Goal: Find specific page/section: Find specific page/section

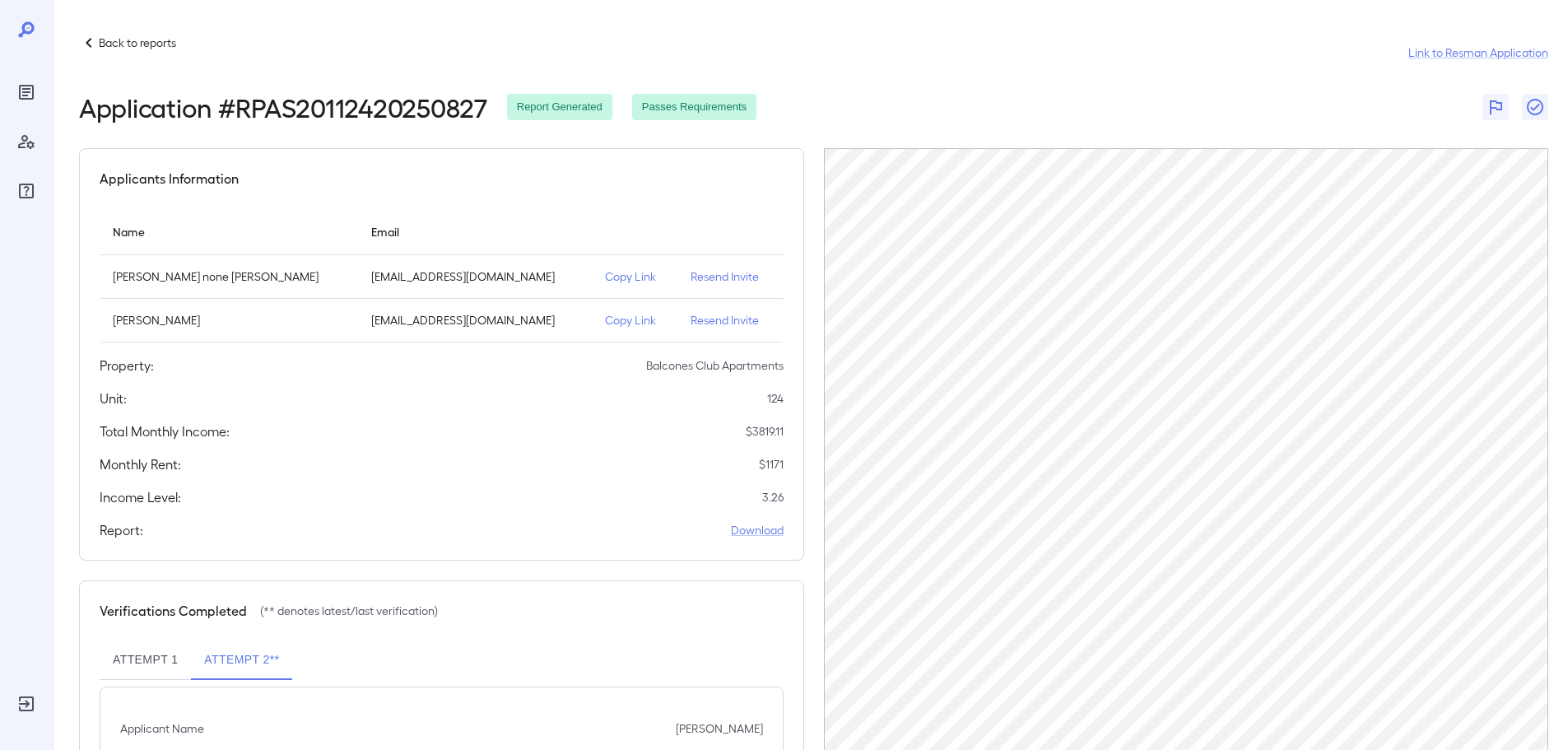
click at [159, 40] on p "Back to reports" at bounding box center [137, 43] width 77 height 17
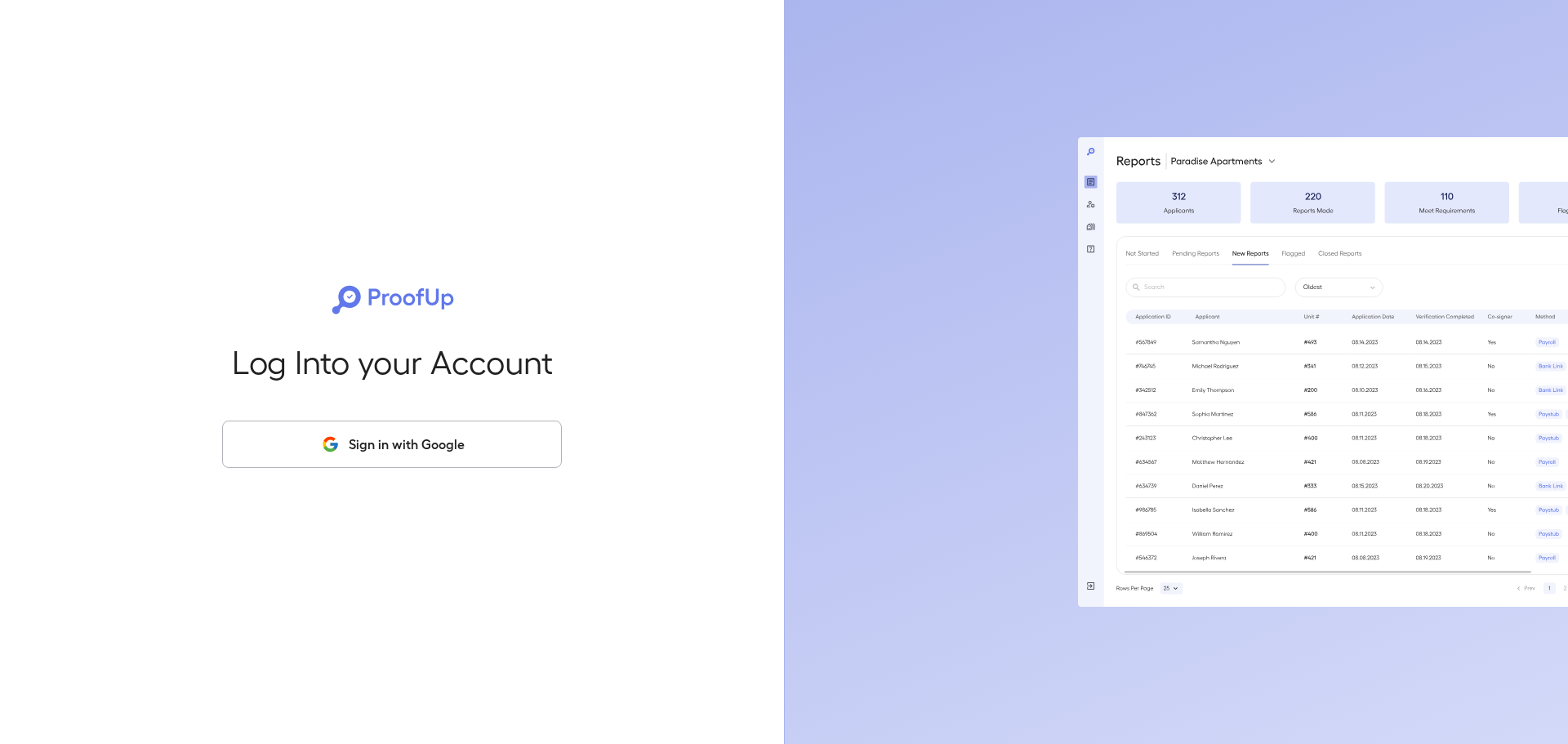
click at [530, 444] on button "Sign in with Google" at bounding box center [392, 444] width 340 height 48
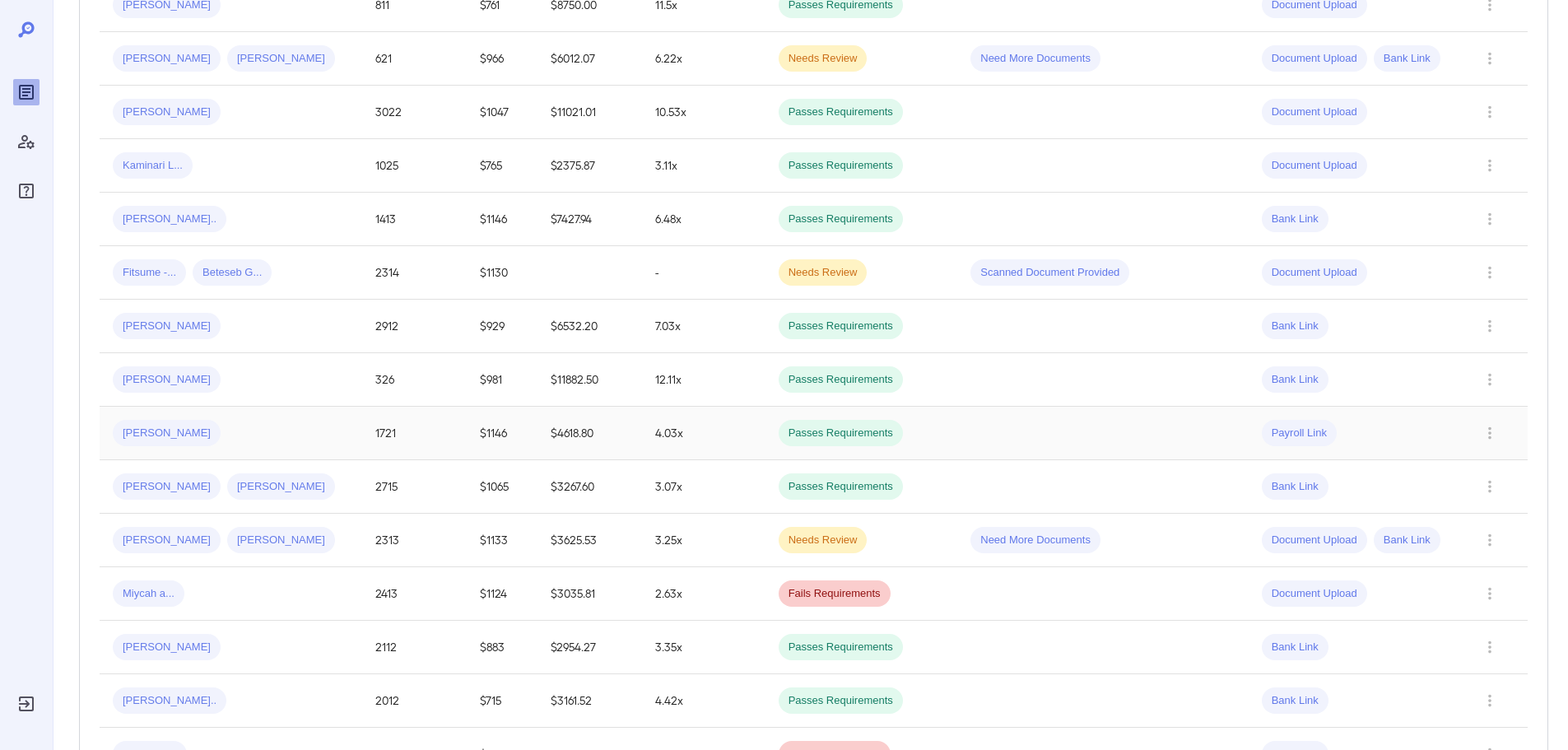
scroll to position [659, 0]
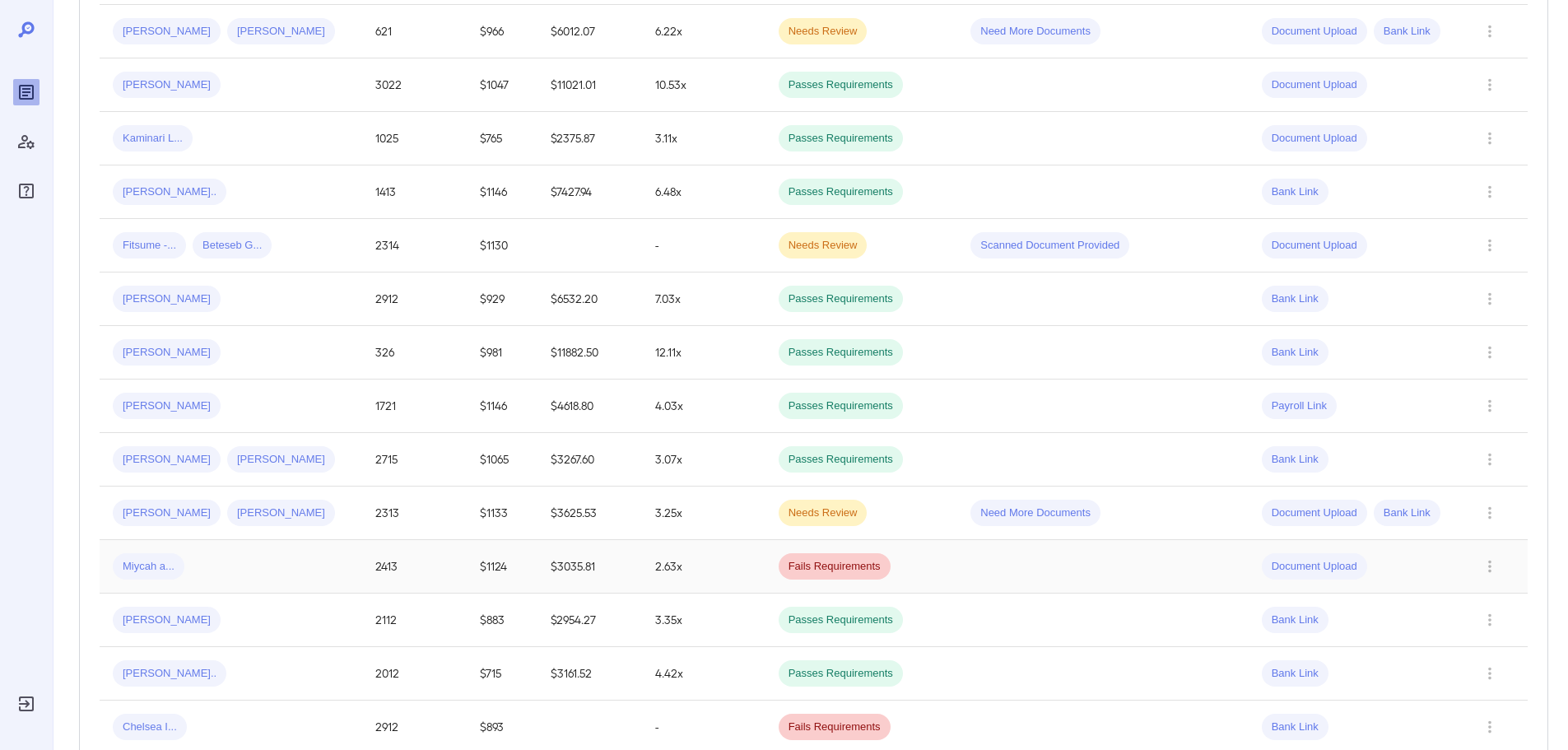
click at [217, 562] on div "Miycah a..." at bounding box center [230, 566] width 236 height 27
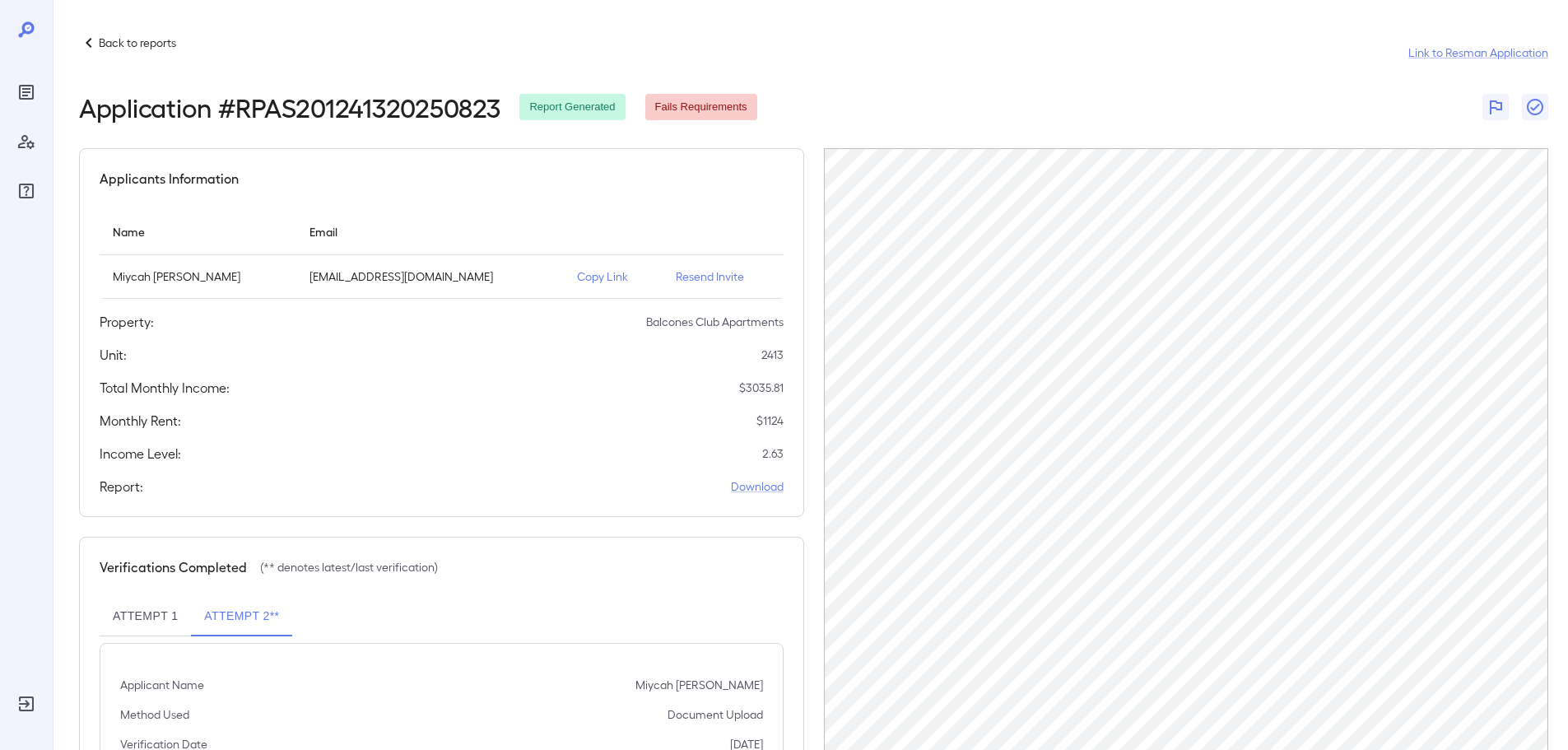
click at [114, 44] on p "Back to reports" at bounding box center [137, 43] width 77 height 17
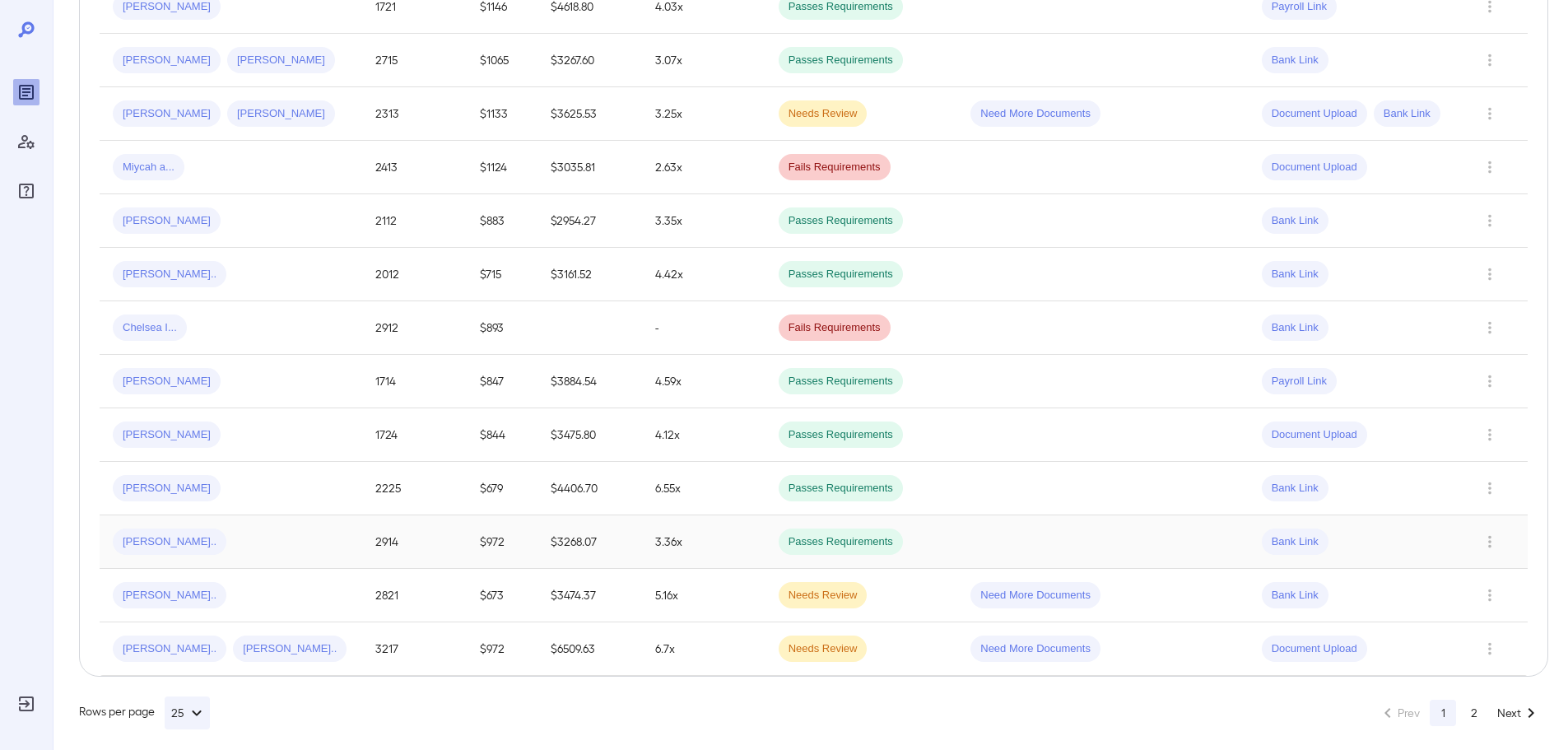
scroll to position [1070, 0]
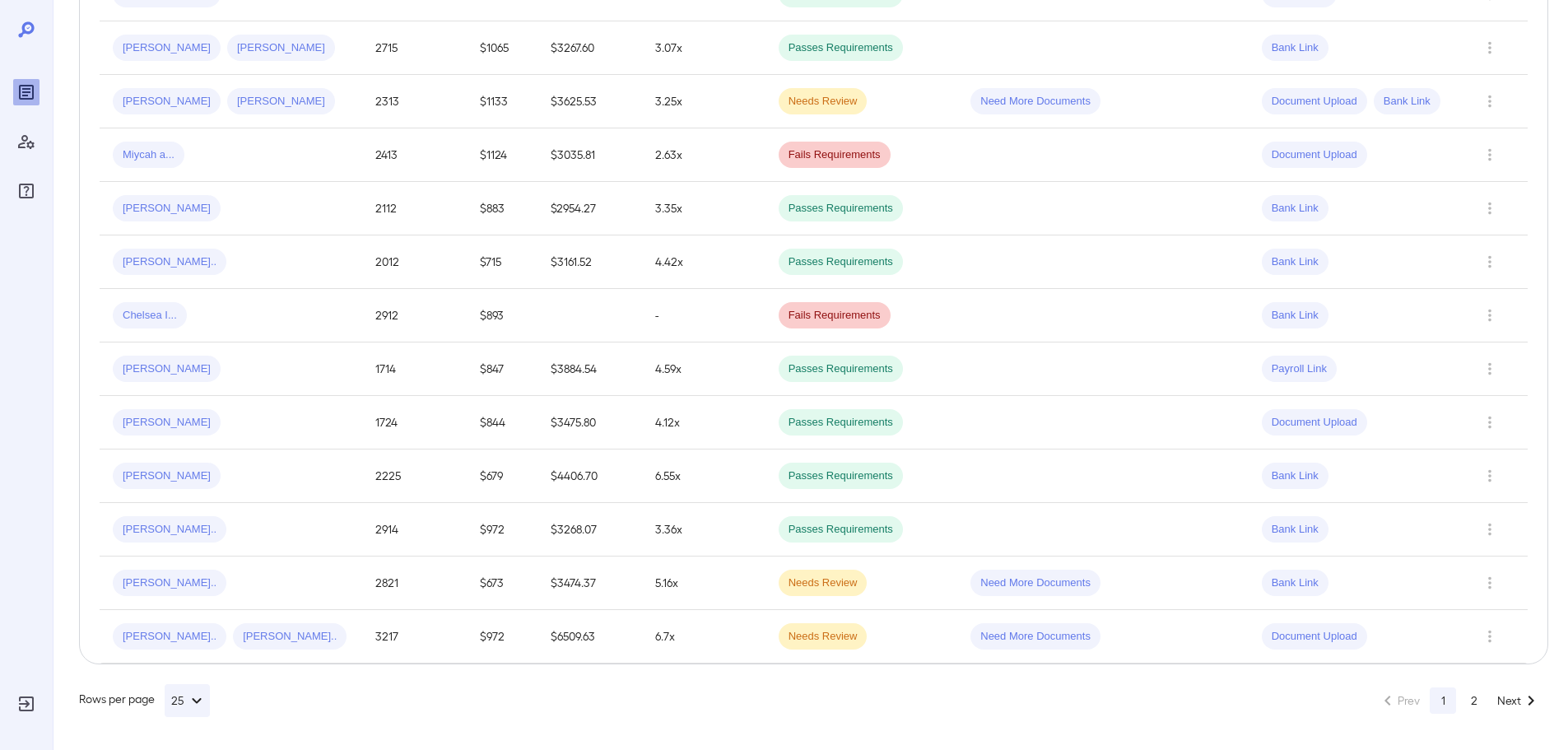
click at [1468, 704] on button "2" at bounding box center [1474, 700] width 27 height 27
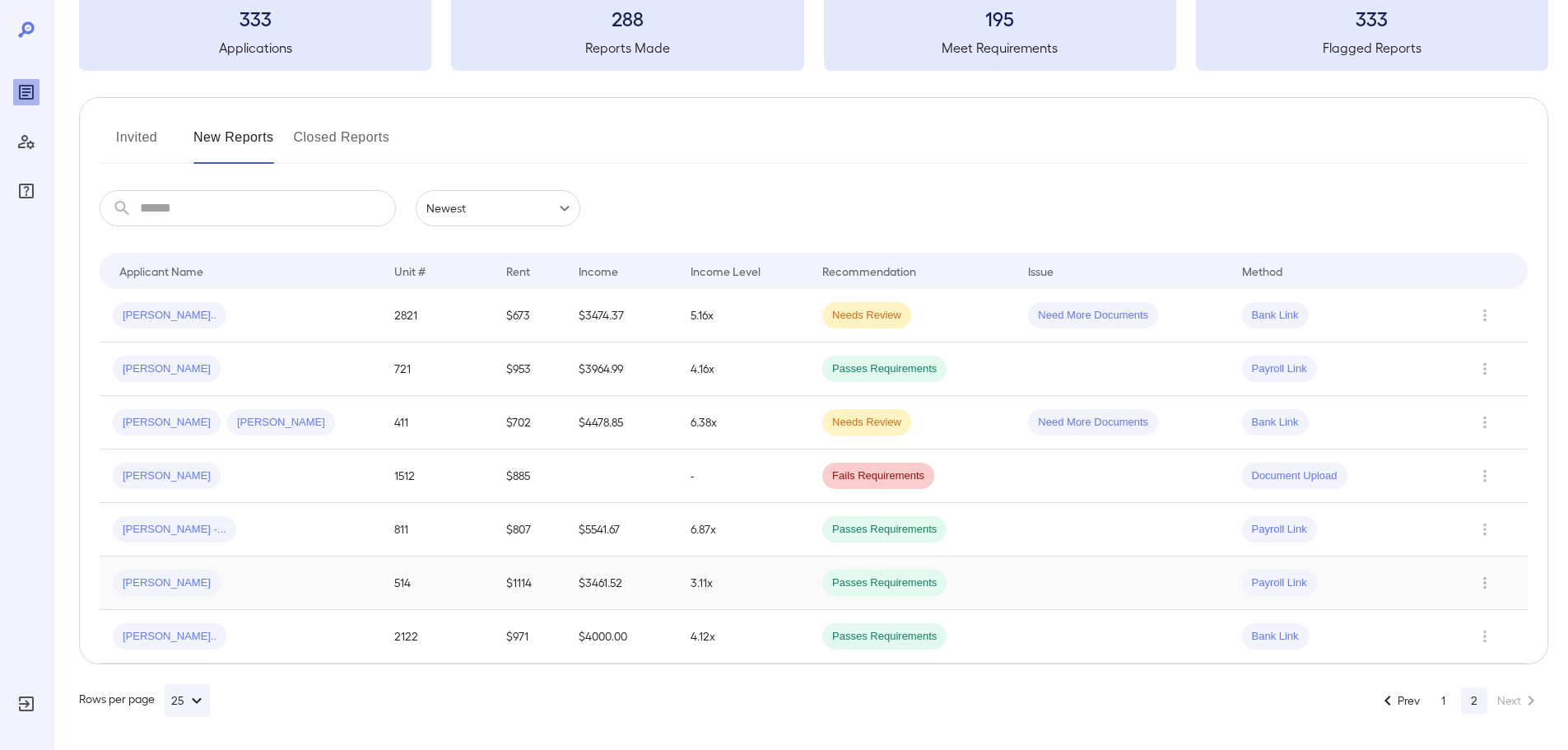
scroll to position [107, 0]
